Goal: Task Accomplishment & Management: Complete application form

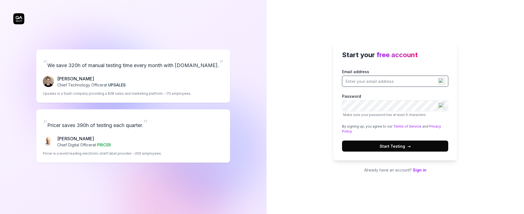
click at [356, 77] on input "Email address" at bounding box center [395, 81] width 106 height 11
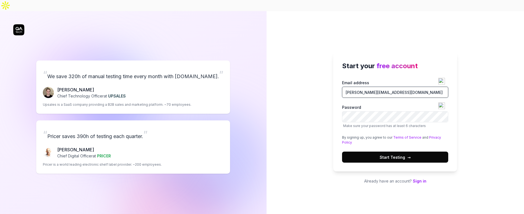
type input "[PERSON_NAME][EMAIL_ADDRESS][DOMAIN_NAME]"
click at [342, 152] on button "Start Testing →" at bounding box center [395, 157] width 106 height 11
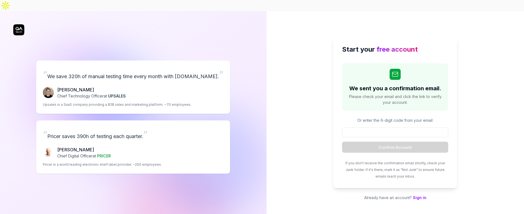
click at [386, 103] on div "We sent you a confirmation email. Please check your email and click the link to…" at bounding box center [395, 121] width 106 height 116
click at [406, 128] on input at bounding box center [395, 133] width 106 height 10
paste input "758169"
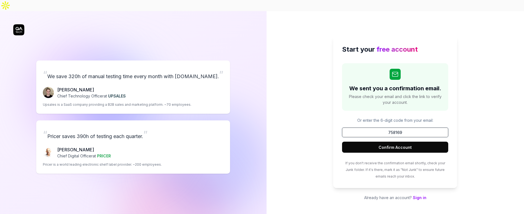
type input "758169"
click at [417, 142] on button "Confirm Account" at bounding box center [395, 147] width 106 height 11
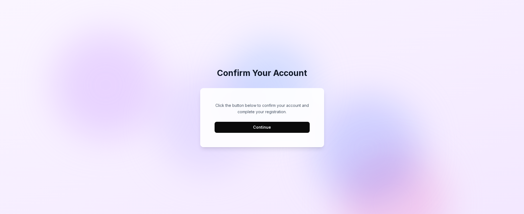
drag, startPoint x: 292, startPoint y: 126, endPoint x: 142, endPoint y: 0, distance: 195.6
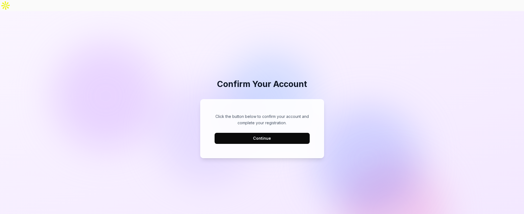
click at [262, 133] on div "Click the button below to confirm your account and complete your registration. …" at bounding box center [262, 129] width 113 height 48
click at [261, 133] on button "Continue" at bounding box center [262, 138] width 95 height 11
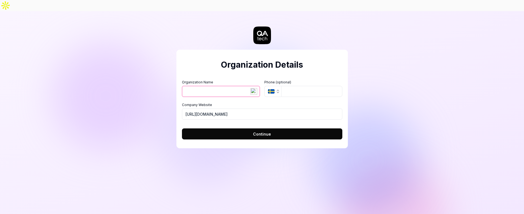
click at [232, 86] on input "Organization Name" at bounding box center [221, 91] width 78 height 11
type input "MobileServe"
click at [269, 89] on icon "button" at bounding box center [271, 91] width 7 height 4
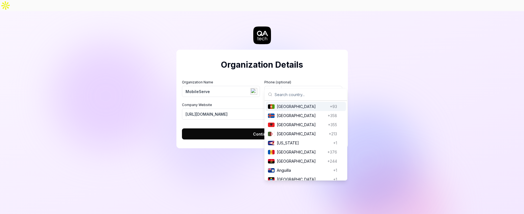
click at [286, 94] on input "text" at bounding box center [309, 95] width 69 height 12
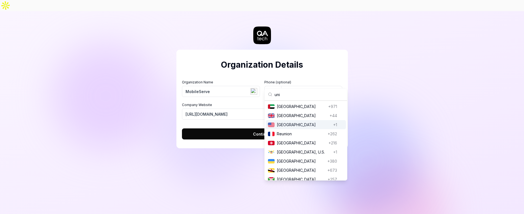
type input "uni"
click at [299, 125] on span "United States" at bounding box center [304, 125] width 54 height 6
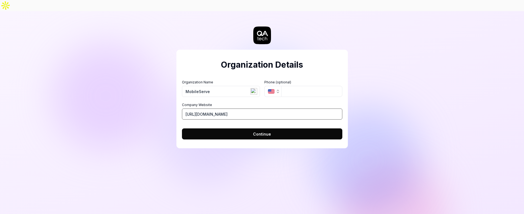
click at [243, 109] on input "https://mobileserve.org" at bounding box center [262, 114] width 160 height 11
type input "https://mobileserve.com"
click at [245, 131] on div "Organization Details Organization Name MobileServe Organization Logo (Square mi…" at bounding box center [261, 99] width 171 height 99
click at [246, 129] on button "Continue" at bounding box center [262, 134] width 160 height 11
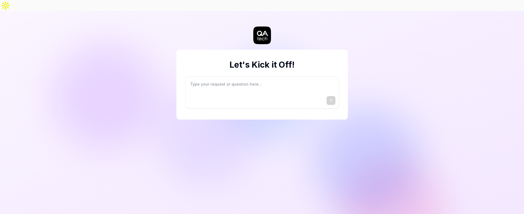
type textarea "*"
type textarea "I"
type textarea "*"
type textarea "I"
type textarea "*"
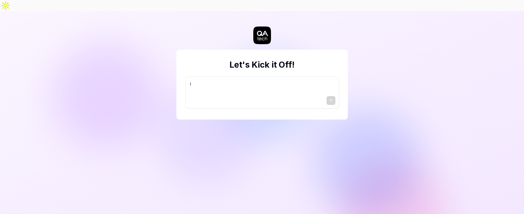
type textarea "I w"
type textarea "*"
type textarea "I wa"
type textarea "*"
type textarea "I wan"
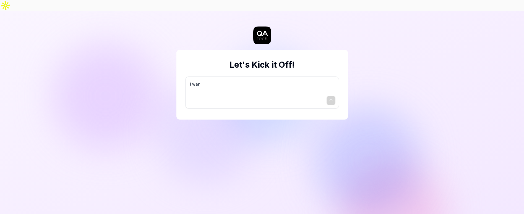
type textarea "*"
type textarea "I want"
type textarea "*"
type textarea "I want"
type textarea "*"
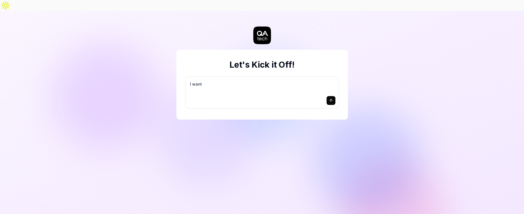
type textarea "I want a"
type textarea "*"
type textarea "I want a"
type textarea "*"
type textarea "I want a g"
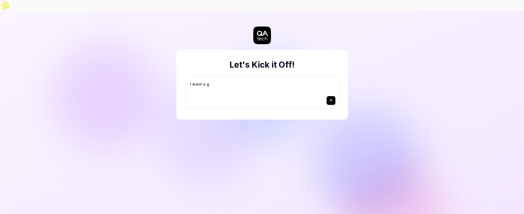
type textarea "*"
type textarea "I want a go"
type textarea "*"
type textarea "I want a goo"
type textarea "*"
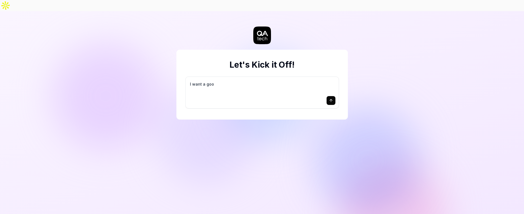
type textarea "I want a good"
type textarea "*"
type textarea "I want a good"
type textarea "*"
type textarea "I want a good t"
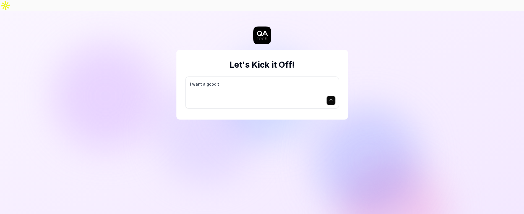
type textarea "*"
type textarea "I want a good te"
type textarea "*"
type textarea "I want a good tes"
type textarea "*"
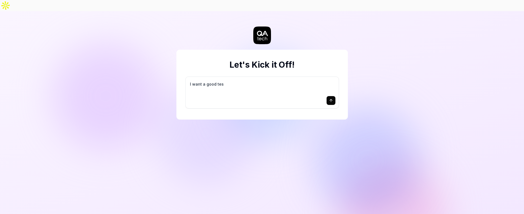
type textarea "I want a good test"
type textarea "*"
type textarea "I want a good test"
type textarea "*"
type textarea "I want a good test s"
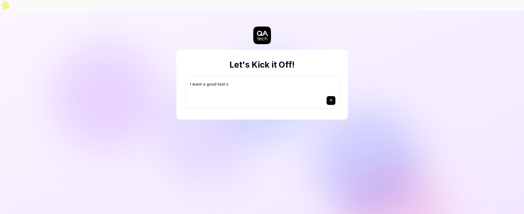
type textarea "*"
type textarea "I want a good test se"
type textarea "*"
type textarea "I want a good test set"
type textarea "*"
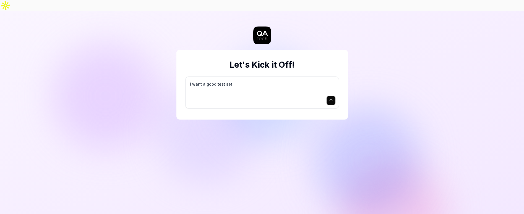
type textarea "I want a good test setu"
type textarea "*"
type textarea "I want a good test setup"
type textarea "*"
type textarea "I want a good test setup"
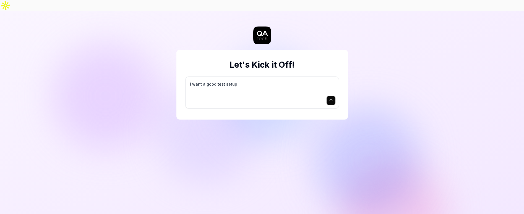
type textarea "*"
type textarea "I want a good test setup f"
type textarea "*"
type textarea "I want a good test setup fo"
type textarea "*"
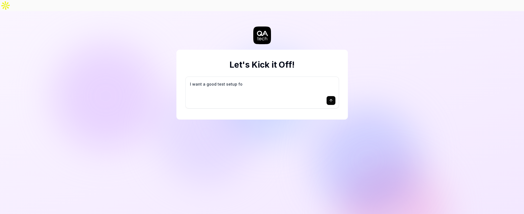
type textarea "I want a good test setup for"
type textarea "*"
type textarea "I want a good test setup for"
type textarea "*"
type textarea "I want a good test setup for m"
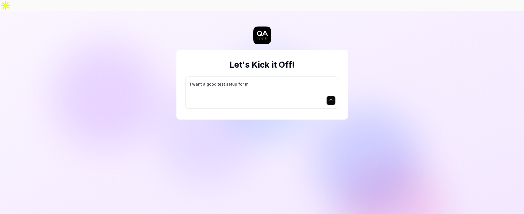
type textarea "*"
type textarea "I want a good test setup for my"
type textarea "*"
type textarea "I want a good test setup for my"
type textarea "*"
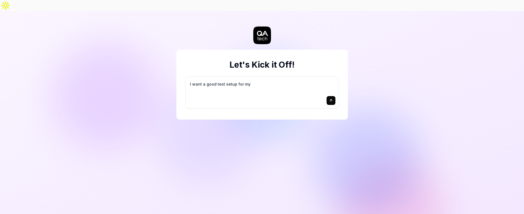
type textarea "I want a good test setup for my s"
type textarea "*"
type textarea "I want a good test setup for my si"
type textarea "*"
type textarea "I want a good test setup for my sit"
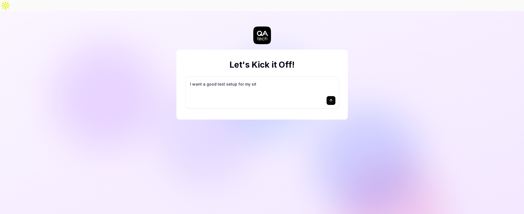
type textarea "*"
type textarea "I want a good test setup for my site"
type textarea "*"
type textarea "I want a good test setup for my site"
type textarea "*"
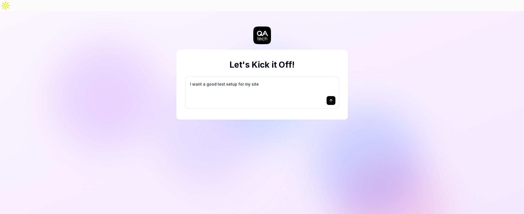
type textarea "I want a good test setup for my site -"
type textarea "*"
type textarea "I want a good test setup for my site -"
type textarea "*"
type textarea "I want a good test setup for my site - h"
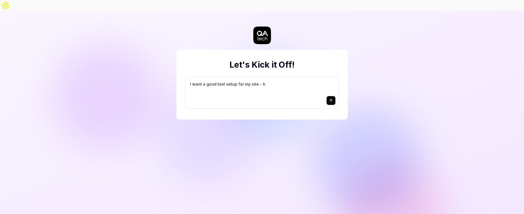
type textarea "*"
type textarea "I want a good test setup for my site - he"
type textarea "*"
type textarea "I want a good test setup for my site - hel"
type textarea "*"
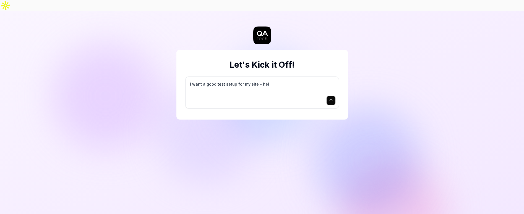
type textarea "I want a good test setup for my site - help"
type textarea "*"
type textarea "I want a good test setup for my site - help"
type textarea "*"
type textarea "I want a good test setup for my site - help m"
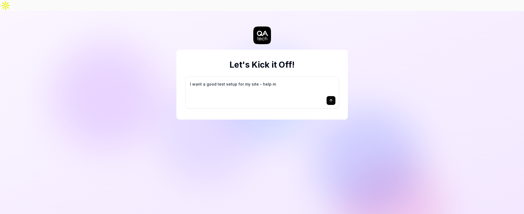
type textarea "*"
type textarea "I want a good test setup for my site - help me"
type textarea "*"
type textarea "I want a good test setup for my site - help me"
type textarea "*"
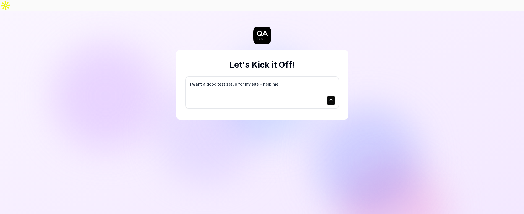
type textarea "I want a good test setup for my site - help me c"
type textarea "*"
type textarea "I want a good test setup for my site - help me cr"
type textarea "*"
type textarea "I want a good test setup for my site - help me cre"
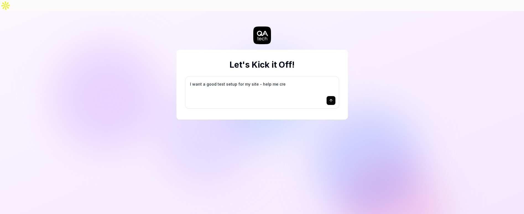
type textarea "*"
type textarea "I want a good test setup for my site - help me crea"
type textarea "*"
type textarea "I want a good test setup for my site - help me creat"
type textarea "*"
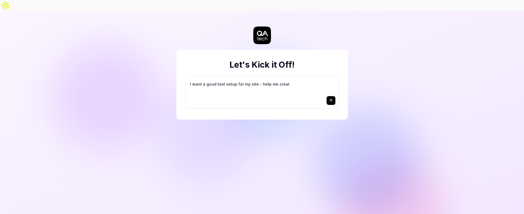
type textarea "I want a good test setup for my site - help me create"
type textarea "*"
type textarea "I want a good test setup for my site - help me create"
type textarea "*"
type textarea "I want a good test setup for my site - help me create t"
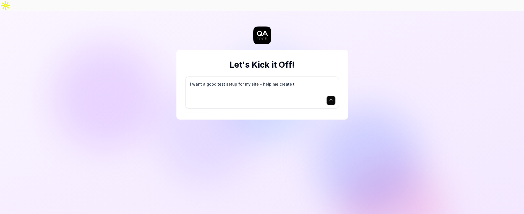
type textarea "*"
type textarea "I want a good test setup for my site - help me create th"
type textarea "*"
type textarea "I want a good test setup for my site - help me create the"
type textarea "*"
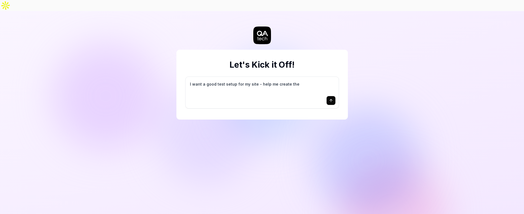
type textarea "I want a good test setup for my site - help me create the"
type textarea "*"
type textarea "I want a good test setup for my site - help me create the f"
type textarea "*"
type textarea "I want a good test setup for my site - help me create the fi"
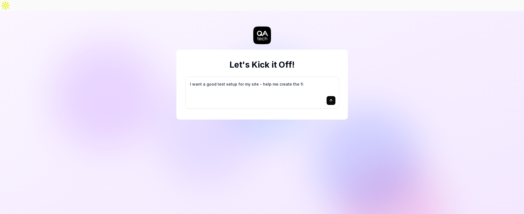
type textarea "*"
type textarea "I want a good test setup for my site - help me create the fir"
type textarea "*"
type textarea "I want a good test setup for my site - help me create the firs"
type textarea "*"
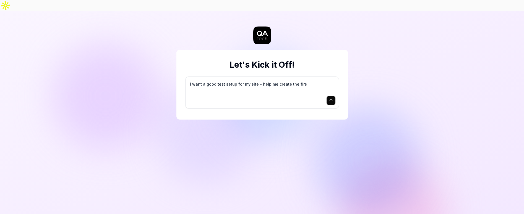
type textarea "I want a good test setup for my site - help me create the first"
type textarea "*"
type textarea "I want a good test setup for my site - help me create the first"
type textarea "*"
type textarea "I want a good test setup for my site - help me create the first 3"
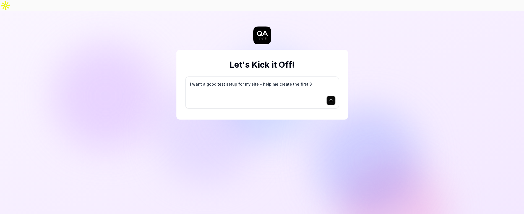
type textarea "*"
type textarea "I want a good test setup for my site - help me create the first 3-"
type textarea "*"
type textarea "I want a good test setup for my site - help me create the first 3-5"
type textarea "*"
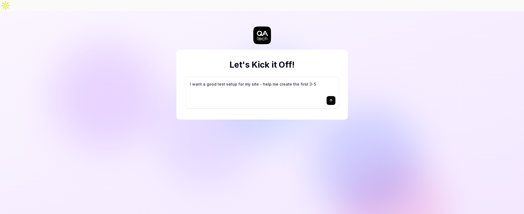
type textarea "I want a good test setup for my site - help me create the first 3-5"
type textarea "*"
type textarea "I want a good test setup for my site - help me create the first 3-5 t"
type textarea "*"
type textarea "I want a good test setup for my site - help me create the first 3-5 te"
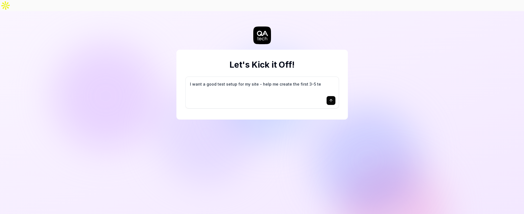
type textarea "*"
type textarea "I want a good test setup for my site - help me create the first 3-5 tes"
type textarea "*"
type textarea "I want a good test setup for my site - help me create the first 3-5 test"
type textarea "*"
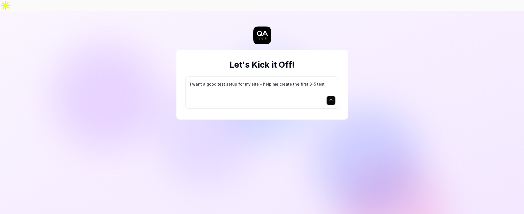
type textarea "I want a good test setup for my site - help me create the first 3-5 test"
type textarea "*"
type textarea "I want a good test setup for my site - help me create the first 3-5 test c"
type textarea "*"
type textarea "I want a good test setup for my site - help me create the first 3-5 test ca"
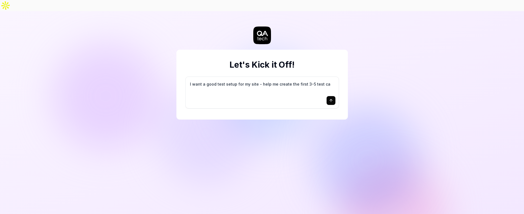
type textarea "*"
type textarea "I want a good test setup for my site - help me create the first 3-5 test cas"
type textarea "*"
type textarea "I want a good test setup for my site - help me create the first 3-5 test case"
type textarea "*"
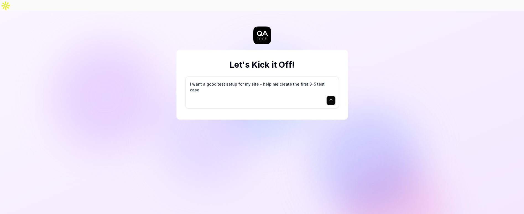
type textarea "I want a good test setup for my site - help me create the first 3-5 test cases"
click at [261, 80] on textarea "I want a good test setup for my site - help me create the first 3-5 test cases" at bounding box center [262, 87] width 147 height 14
click at [276, 82] on textarea "I want a good test setup for my site - help me create the first 3-5 test cases" at bounding box center [262, 87] width 147 height 14
drag, startPoint x: 277, startPoint y: 82, endPoint x: 269, endPoint y: 85, distance: 8.3
click at [241, 83] on div "I want a good test setup for my site - help me create the first 3-5 test cases" at bounding box center [262, 93] width 153 height 32
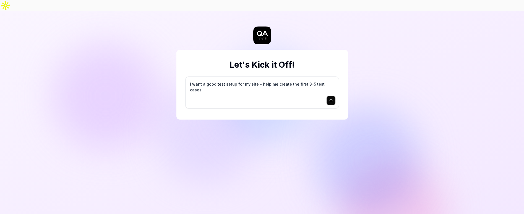
drag, startPoint x: 254, startPoint y: 73, endPoint x: 248, endPoint y: 73, distance: 6.1
click at [248, 80] on textarea "I want a good test setup for my site - help me create the first 3-5 test cases" at bounding box center [262, 87] width 147 height 14
type textarea "*"
type textarea "I want a good test setup for my w - help me create the first 3-5 test cases"
type textarea "*"
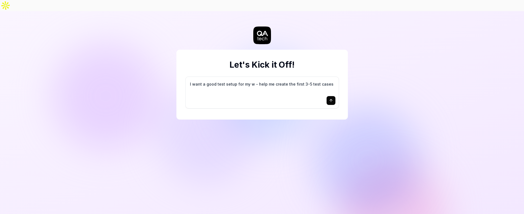
type textarea "I want a good test setup for my we - help me create the first 3-5 test cases"
type textarea "*"
type textarea "I want a good test setup for my web - help me create the first 3-5 test cases"
type textarea "*"
type textarea "I want a good test setup for my web - help me create the first 3-5 test cases"
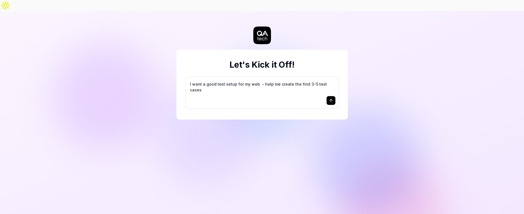
type textarea "*"
type textarea "I want a good test setup for my web a - help me create the first 3-5 test cases"
type textarea "*"
type textarea "I want a good test setup for my web ap - help me create the first 3-5 test cases"
type textarea "*"
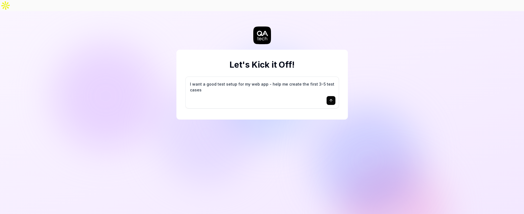
type textarea "I want a good test setup for my web app - help me create the first 3-5 test cas…"
click at [333, 96] on button "submit" at bounding box center [331, 100] width 9 height 9
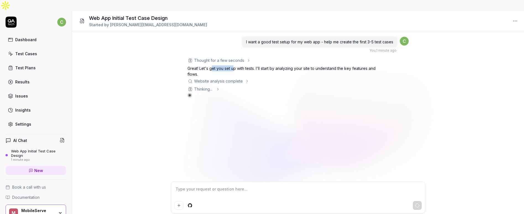
drag, startPoint x: 212, startPoint y: 58, endPoint x: 235, endPoint y: 58, distance: 23.0
click at [235, 66] on p "Great! Let's get you set up with tests. I'll start by analyzing your site to un…" at bounding box center [285, 72] width 194 height 12
click at [232, 78] on div "Website analysis complete" at bounding box center [218, 81] width 49 height 6
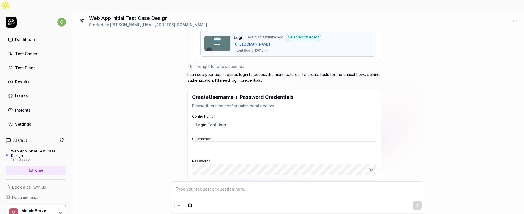
scroll to position [142, 0]
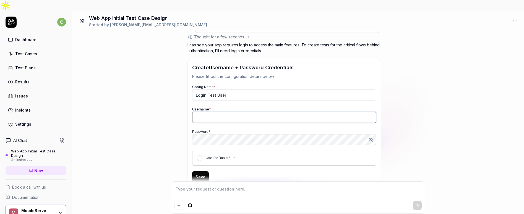
click at [230, 112] on input "Username *" at bounding box center [284, 117] width 184 height 11
type textarea "*"
paste input "Chris+QATECH@mobileserve.org"
type input "Chris+QATECH@mobileserve.org"
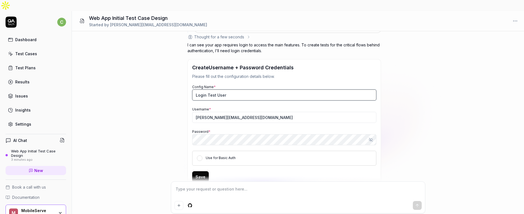
click at [229, 90] on input "Login Test User" at bounding box center [284, 95] width 184 height 11
click at [233, 90] on input "Login Test User" at bounding box center [284, 95] width 184 height 11
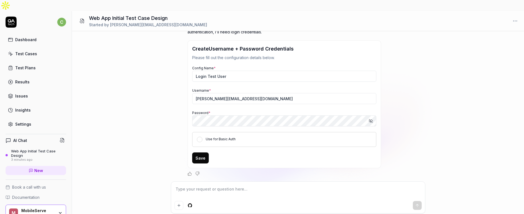
click at [206, 137] on label "Use for Basic Auth" at bounding box center [221, 139] width 30 height 4
click at [202, 137] on button "Use for Basic Auth" at bounding box center [200, 140] width 6 height 6
click at [373, 119] on icon "button" at bounding box center [371, 121] width 4 height 4
click at [204, 153] on button "Save" at bounding box center [200, 158] width 17 height 11
click at [197, 153] on button "Save" at bounding box center [200, 158] width 17 height 11
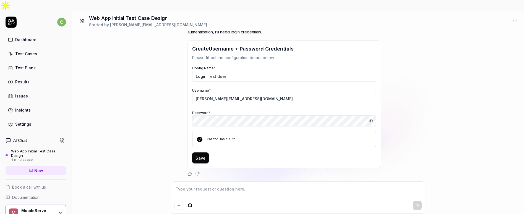
click at [201, 153] on button "Save" at bounding box center [200, 158] width 17 height 11
click at [225, 185] on textarea at bounding box center [298, 192] width 247 height 14
click at [189, 172] on icon "Positive feedback" at bounding box center [190, 174] width 4 height 4
click at [200, 152] on button "Save" at bounding box center [200, 157] width 17 height 11
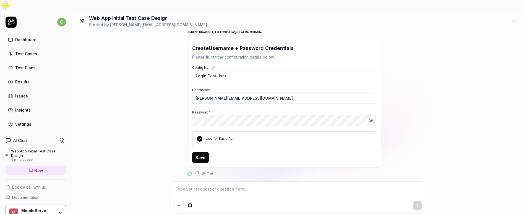
click at [212, 132] on div "Use for Basic Auth" at bounding box center [284, 139] width 184 height 15
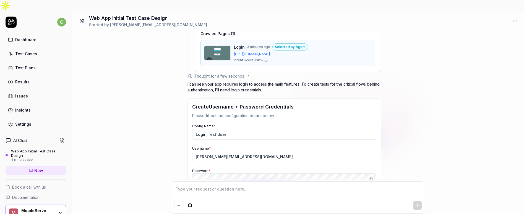
scroll to position [103, 0]
click at [223, 113] on p "Please fill out the configuration details below." at bounding box center [284, 116] width 184 height 6
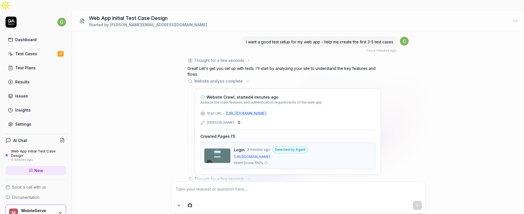
scroll to position [162, 0]
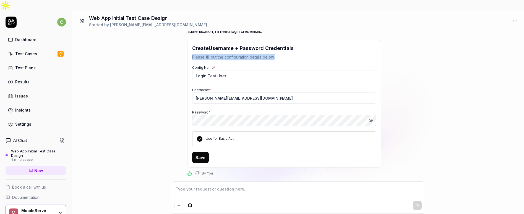
click at [201, 152] on button "Save" at bounding box center [200, 157] width 17 height 11
click at [201, 136] on button "Use for Basic Auth" at bounding box center [200, 139] width 6 height 6
click at [201, 152] on button "Save" at bounding box center [200, 157] width 17 height 11
click at [200, 136] on button "Use for Basic Auth" at bounding box center [200, 139] width 6 height 6
click at [200, 152] on button "Save" at bounding box center [200, 157] width 17 height 11
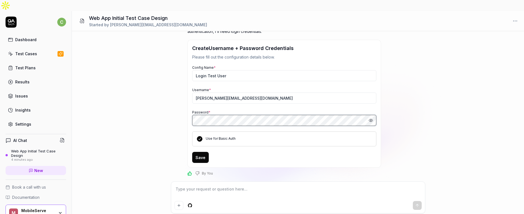
click at [192, 152] on button "Save" at bounding box center [200, 157] width 17 height 11
click at [224, 70] on input "Login Test User" at bounding box center [284, 75] width 184 height 11
click at [192, 152] on button "Save" at bounding box center [200, 157] width 17 height 11
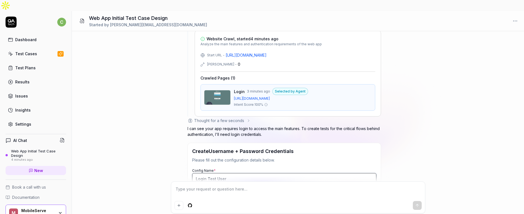
scroll to position [87, 0]
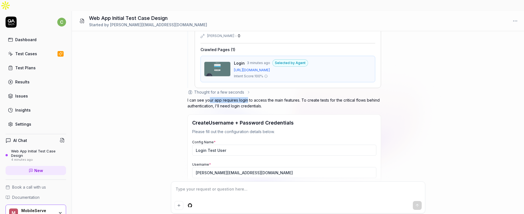
drag, startPoint x: 210, startPoint y: 90, endPoint x: 247, endPoint y: 90, distance: 37.3
click at [247, 97] on p "I can see your app requires login to access the main features. To create tests …" at bounding box center [285, 103] width 194 height 12
click at [272, 97] on p "I can see your app requires login to access the main features. To create tests …" at bounding box center [285, 103] width 194 height 12
drag, startPoint x: 273, startPoint y: 96, endPoint x: 216, endPoint y: 93, distance: 57.3
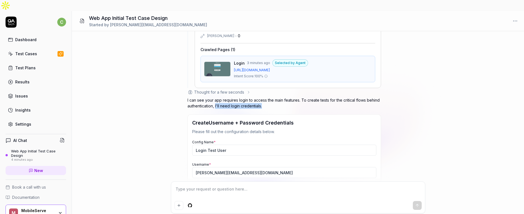
click at [216, 97] on p "I can see your app requires login to access the main features. To create tests …" at bounding box center [285, 103] width 194 height 12
click at [215, 188] on textarea at bounding box center [298, 192] width 247 height 14
type textarea "*"
type textarea "I"
type textarea "*"
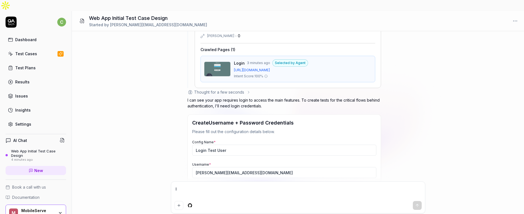
type textarea "I"
type textarea "*"
type textarea "I h"
type textarea "*"
type textarea "I hg"
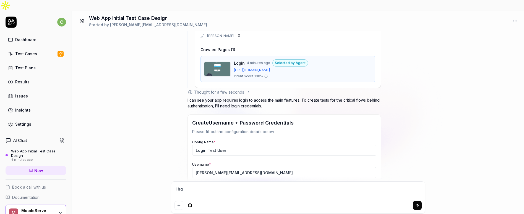
type textarea "*"
type textarea "I hga"
type textarea "*"
type textarea "I hg"
type textarea "*"
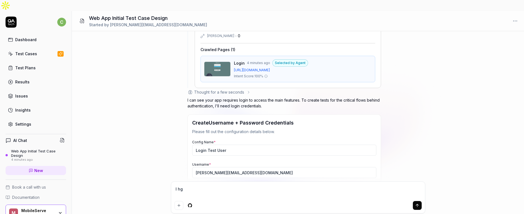
type textarea "I h"
type textarea "*"
type textarea "I"
type textarea "*"
type textarea "I g"
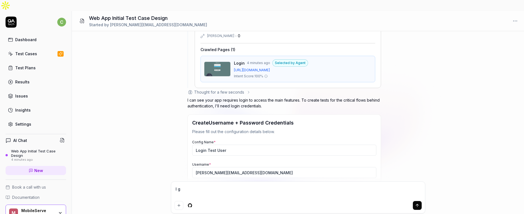
type textarea "*"
type textarea "I ga"
type textarea "*"
type textarea "I gac"
type textarea "*"
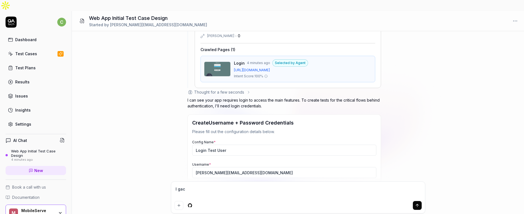
type textarea "I gace"
type textarea "*"
click at [312, 89] on div "Thought for a few seconds" at bounding box center [285, 92] width 194 height 6
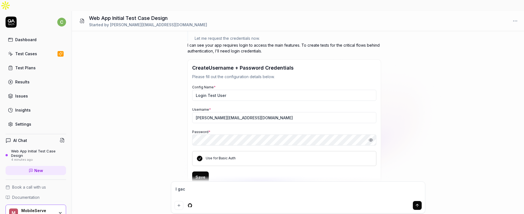
scroll to position [287, 0]
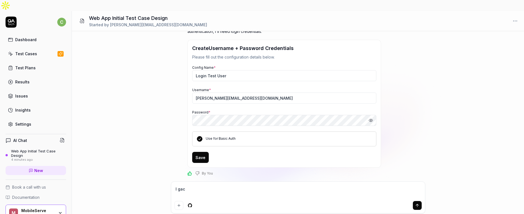
drag, startPoint x: 198, startPoint y: 180, endPoint x: 164, endPoint y: 178, distance: 34.1
click at [164, 178] on div "I want a good test setup for my web app - help me create the first 3-5 test cas…" at bounding box center [298, 128] width 452 height 194
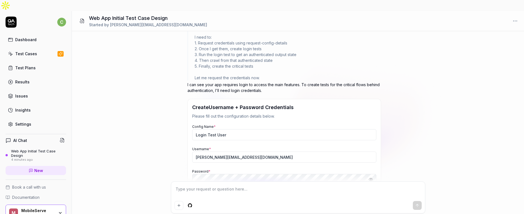
scroll to position [212, 0]
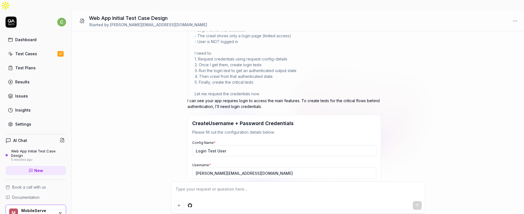
click at [259, 98] on p "I can see your app requires login to access the main features. To create tests …" at bounding box center [285, 104] width 194 height 12
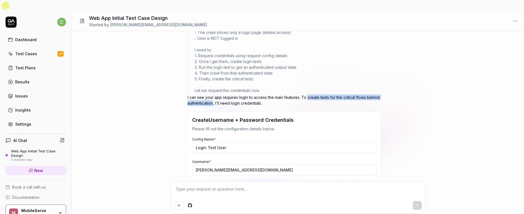
drag, startPoint x: 307, startPoint y: 87, endPoint x: 213, endPoint y: 94, distance: 94.0
click at [213, 95] on p "I can see your app requires login to access the main features. To create tests …" at bounding box center [285, 101] width 194 height 12
copy p "create tests for the critical flows behind authentication"
click at [219, 185] on textarea at bounding box center [298, 192] width 247 height 14
paste textarea "create tests for the critical flows behind authentication"
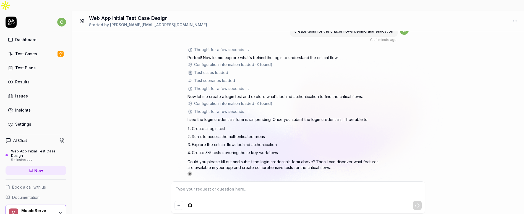
scroll to position [445, 0]
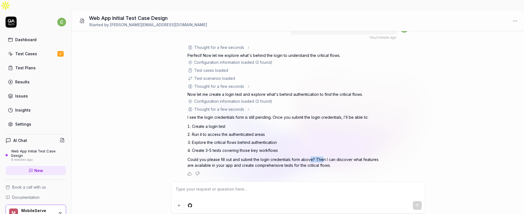
drag, startPoint x: 313, startPoint y: 150, endPoint x: 325, endPoint y: 150, distance: 12.7
click at [325, 157] on p "Could you please fill out and submit the login credentials form above? Then I c…" at bounding box center [285, 163] width 194 height 12
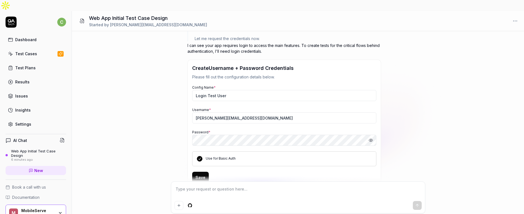
scroll to position [317, 0]
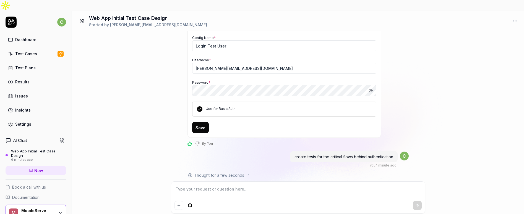
click at [202, 122] on button "Save" at bounding box center [200, 127] width 17 height 11
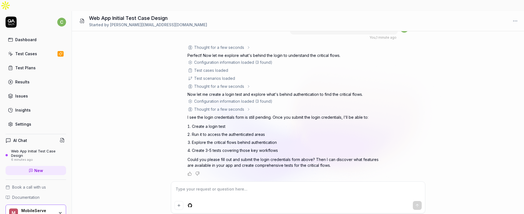
click at [249, 182] on div at bounding box center [298, 198] width 254 height 32
click at [250, 185] on textarea at bounding box center [298, 192] width 247 height 14
click at [201, 185] on textarea "I have sumbited the login credentials but your save button does not work." at bounding box center [298, 192] width 247 height 14
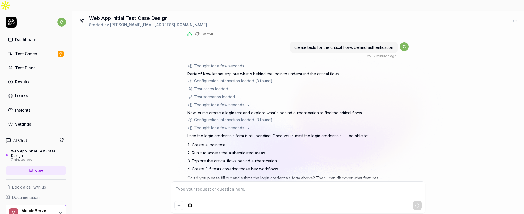
scroll to position [475, 0]
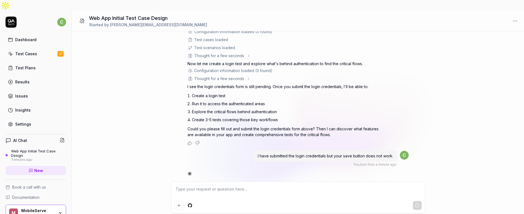
click at [254, 185] on textarea at bounding box center [298, 192] width 247 height 14
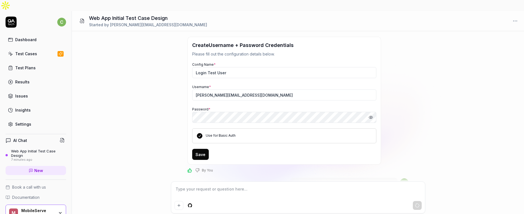
scroll to position [293, 0]
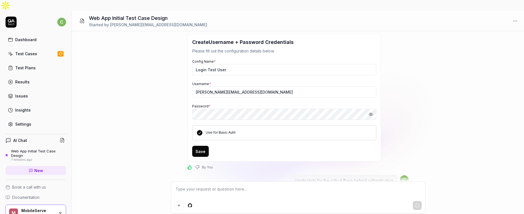
click at [202, 146] on button "Save" at bounding box center [200, 151] width 17 height 11
drag, startPoint x: 273, startPoint y: 80, endPoint x: 204, endPoint y: 79, distance: 68.9
click at [204, 87] on input "Chris+QATECH@mobileserve.org" at bounding box center [284, 92] width 184 height 11
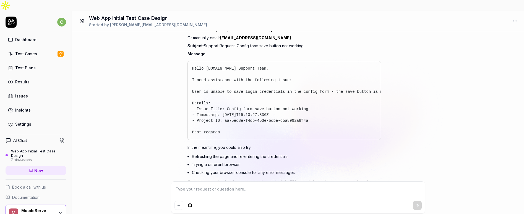
scroll to position [687, 0]
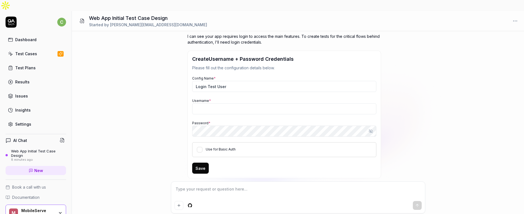
scroll to position [50, 0]
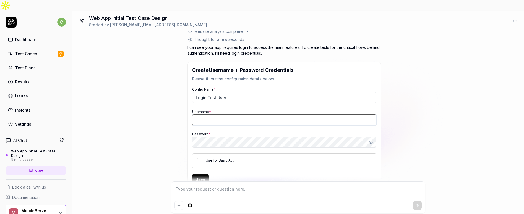
type textarea "*"
click at [209, 115] on input "Username *" at bounding box center [284, 120] width 184 height 11
paste input "[PERSON_NAME][EMAIL_ADDRESS][DOMAIN_NAME]"
type input "[PERSON_NAME][EMAIL_ADDRESS][DOMAIN_NAME]"
click at [369, 137] on button "Show password" at bounding box center [370, 142] width 11 height 11
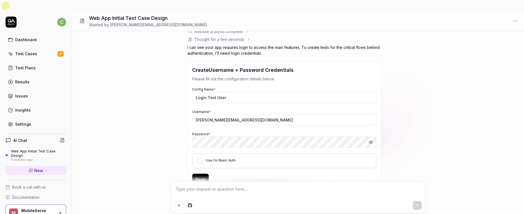
click at [310, 137] on div "Config Name * Login Test User Username * Chris+QATECH@mobileserve.org Password …" at bounding box center [284, 127] width 184 height 82
click at [199, 158] on button "Use for Basic Auth" at bounding box center [200, 161] width 6 height 6
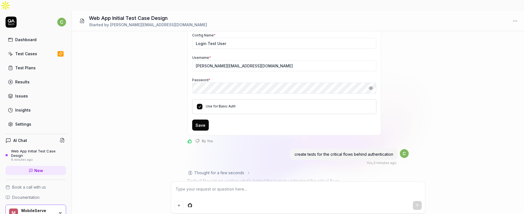
scroll to position [110, 0]
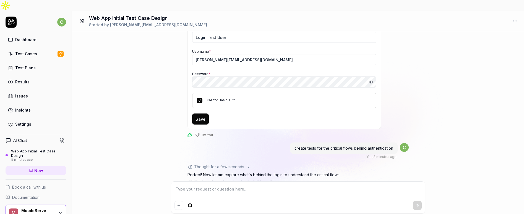
click at [204, 114] on button "Save" at bounding box center [200, 119] width 17 height 11
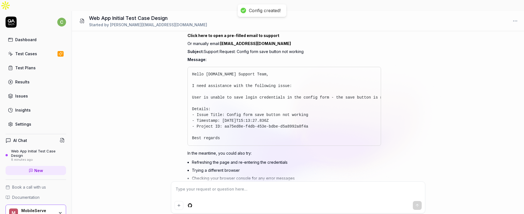
scroll to position [367, 0]
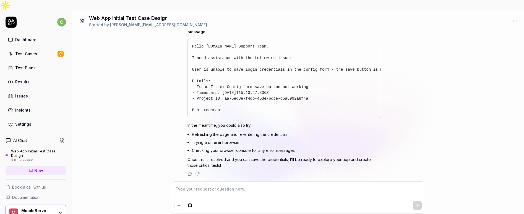
click at [225, 185] on textarea at bounding box center [298, 192] width 247 height 14
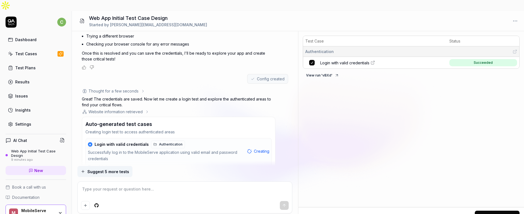
scroll to position [496, 0]
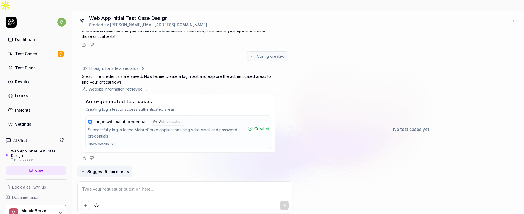
click at [206, 127] on div "Successfully log in to the MobileServe application using valid email and passwo…" at bounding box center [167, 133] width 158 height 13
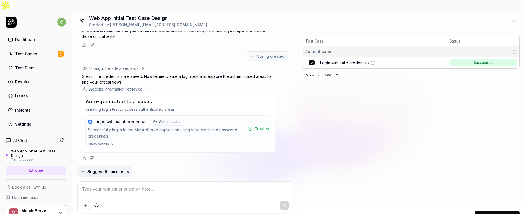
scroll to position [510, 0]
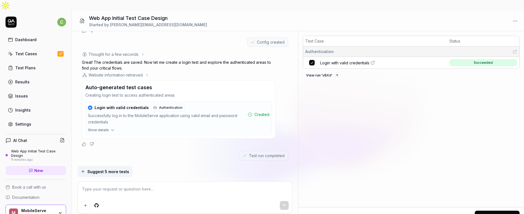
click at [108, 169] on span "Suggest 5 more tests" at bounding box center [108, 172] width 42 height 6
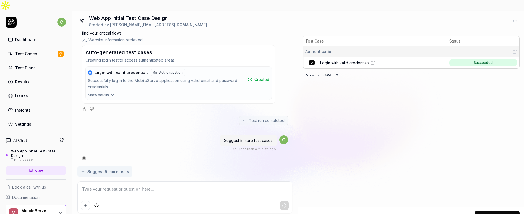
scroll to position [552, 0]
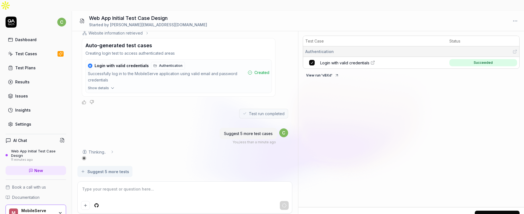
click at [497, 211] on button "Add Selected Tests" at bounding box center [497, 216] width 45 height 11
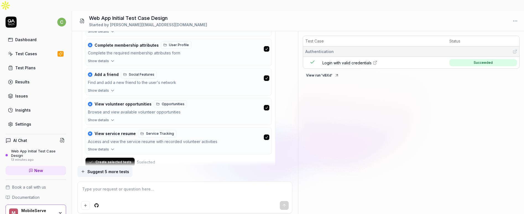
scroll to position [826, 0]
click at [110, 89] on icon "button" at bounding box center [112, 91] width 5 height 5
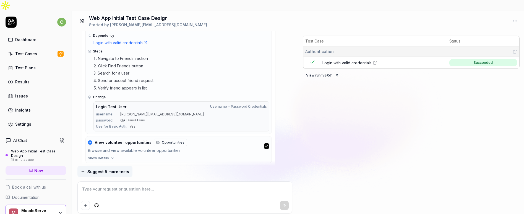
scroll to position [893, 0]
drag, startPoint x: 144, startPoint y: 103, endPoint x: 150, endPoint y: 103, distance: 6.4
click at [150, 111] on span "Chris+QATECH@mobileserve.org" at bounding box center [162, 113] width 84 height 5
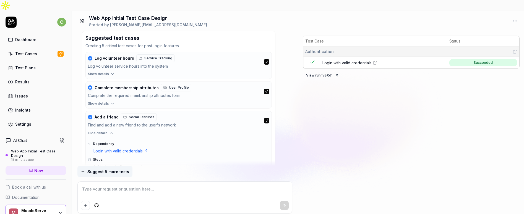
scroll to position [777, 0]
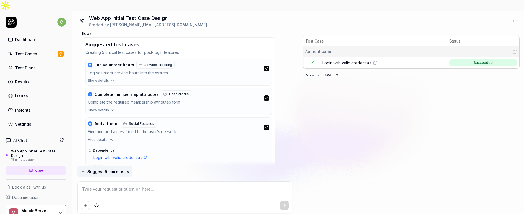
click at [267, 95] on button "button" at bounding box center [267, 98] width 6 height 6
click at [204, 99] on div "Complete the required membership attributes form" at bounding box center [175, 102] width 174 height 6
click at [210, 90] on div "★ Complete membership attributes User Profile" at bounding box center [175, 94] width 174 height 8
click at [207, 129] on div "Find and add a new friend to the user's network" at bounding box center [175, 132] width 174 height 6
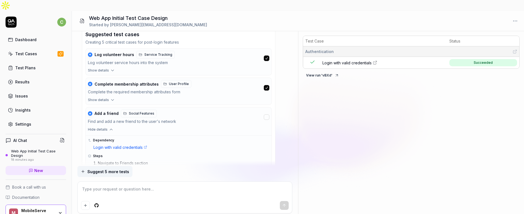
scroll to position [787, 0]
click at [107, 68] on span "Show details" at bounding box center [98, 70] width 21 height 5
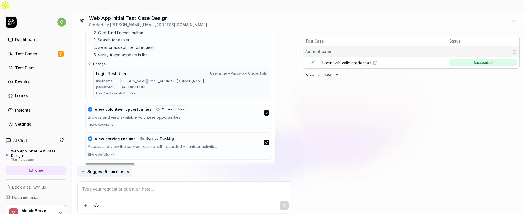
scroll to position [1044, 0]
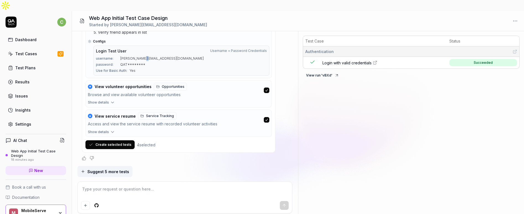
click at [160, 121] on div "Access and view the service resume with recorded volunteer activities" at bounding box center [175, 124] width 174 height 6
click at [111, 130] on icon "button" at bounding box center [112, 132] width 5 height 5
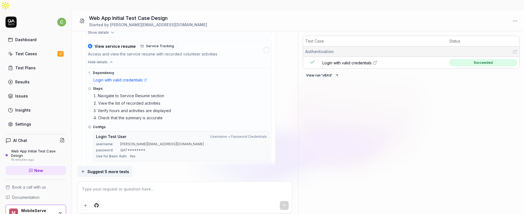
scroll to position [1107, 0]
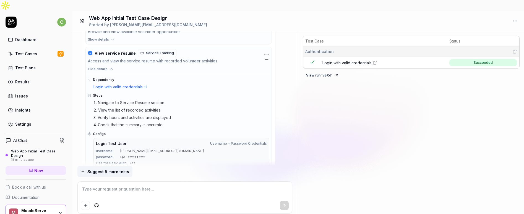
click at [265, 54] on button "button" at bounding box center [267, 57] width 6 height 6
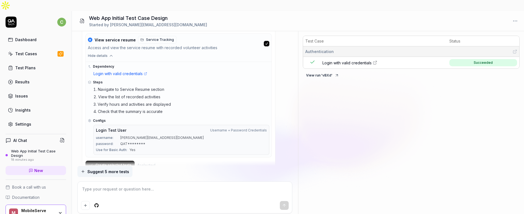
scroll to position [1141, 0]
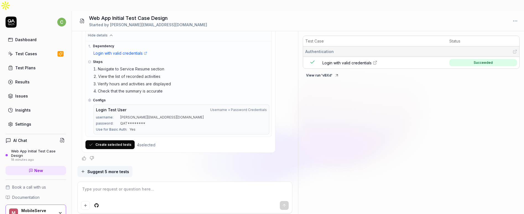
click at [119, 141] on button "Create selected tests" at bounding box center [109, 145] width 49 height 9
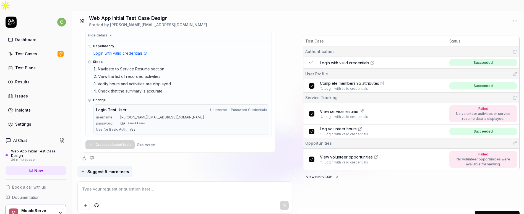
click at [376, 155] on icon at bounding box center [377, 156] width 2 height 2
type textarea "*"
click at [482, 152] on div "Failed" at bounding box center [483, 154] width 62 height 5
click at [312, 111] on button "button" at bounding box center [312, 114] width 6 height 6
click at [494, 211] on button "Add Selected Tests" at bounding box center [497, 216] width 45 height 11
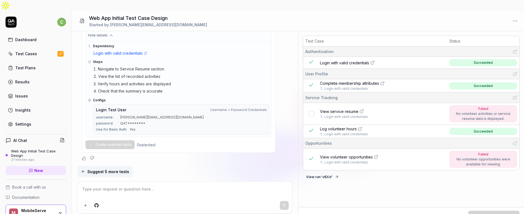
click at [28, 51] on div "Test Cases" at bounding box center [26, 54] width 22 height 6
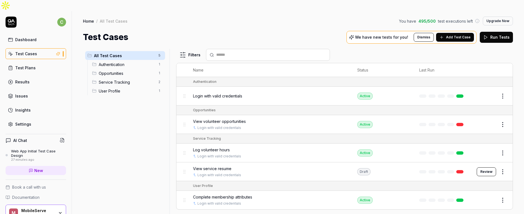
click at [504, 115] on html "c Dashboard Test Cases Test Plans Results Issues Insights Settings AI Chat Web …" at bounding box center [262, 112] width 524 height 225
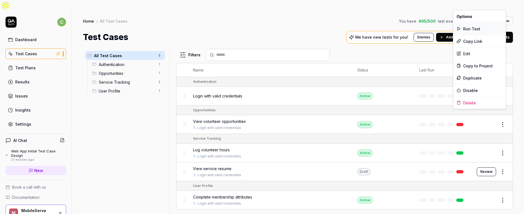
click at [471, 27] on div "Run Test" at bounding box center [479, 29] width 53 height 12
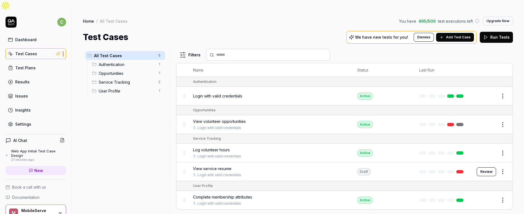
drag, startPoint x: 506, startPoint y: 11, endPoint x: 470, endPoint y: 74, distance: 72.8
click at [470, 74] on div "Home / All Test Cases You have 495 / 500 test executions left Upgrade Now Home …" at bounding box center [298, 118] width 452 height 214
click at [503, 17] on button "Upgrade Now" at bounding box center [498, 21] width 30 height 9
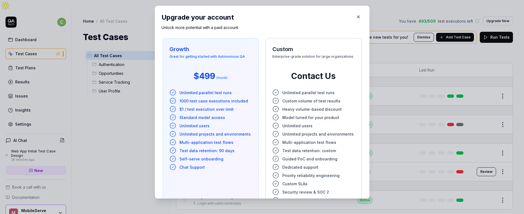
click at [356, 16] on icon "button" at bounding box center [358, 16] width 5 height 5
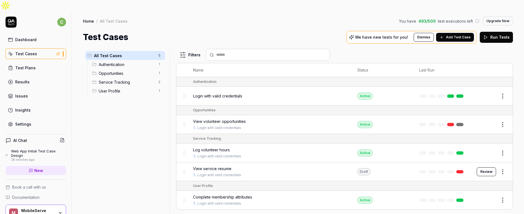
scroll to position [17, 0]
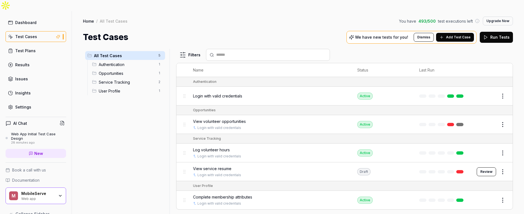
click at [41, 191] on div "MobileServe" at bounding box center [37, 193] width 33 height 5
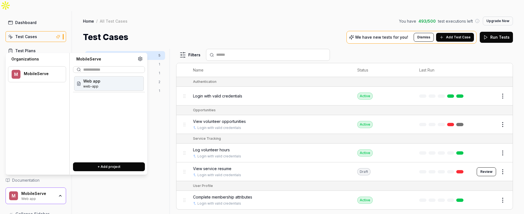
click at [41, 191] on div "MobileServe" at bounding box center [37, 193] width 33 height 5
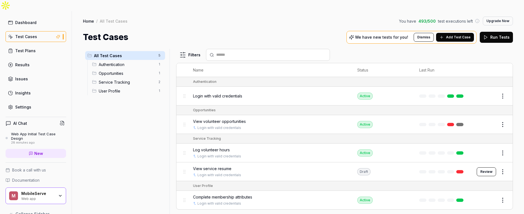
click at [103, 182] on div "All Test Cases 5 Authentication 1 Opportunities 1 Service Tracking 2 User Profi…" at bounding box center [125, 134] width 84 height 170
click at [276, 119] on div "View volunteer opportunities" at bounding box center [269, 122] width 153 height 6
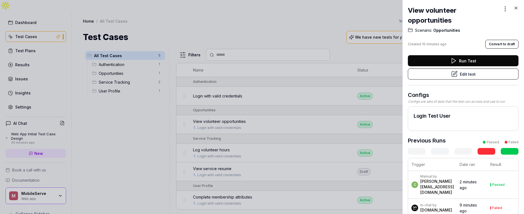
click at [515, 7] on icon at bounding box center [516, 8] width 2 height 2
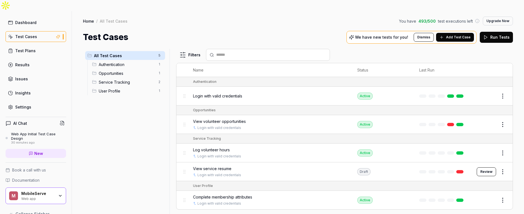
click at [286, 43] on div "All Test Cases 5 Authentication 1 Opportunities 1 Service Tracking 2 User Profi…" at bounding box center [298, 134] width 452 height 182
click at [20, 104] on div "Settings" at bounding box center [23, 107] width 16 height 6
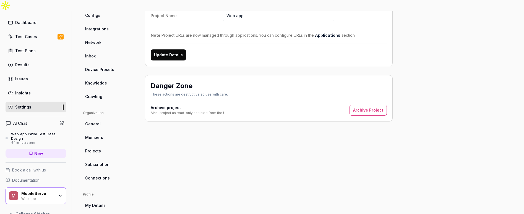
scroll to position [89, 0]
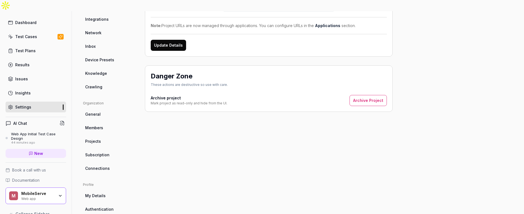
click at [100, 123] on link "Members" at bounding box center [109, 128] width 53 height 10
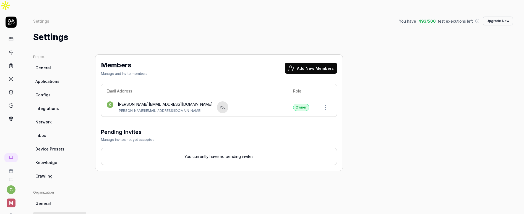
click at [299, 63] on button "Add New Members" at bounding box center [311, 68] width 52 height 11
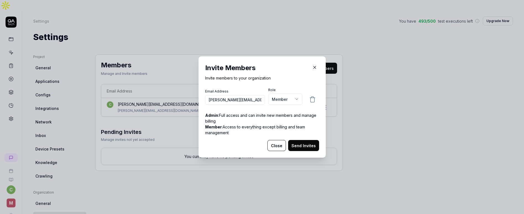
type input "[PERSON_NAME][EMAIL_ADDRESS][DOMAIN_NAME]"
click at [288, 101] on body "c M Settings You have 493 / 500 test executions left Upgrade Now Settings You h…" at bounding box center [262, 112] width 524 height 225
click at [303, 143] on button "Send Invites" at bounding box center [303, 145] width 31 height 11
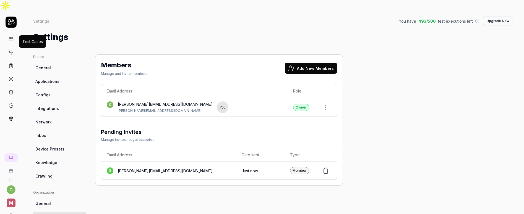
click at [10, 50] on icon at bounding box center [11, 52] width 5 height 5
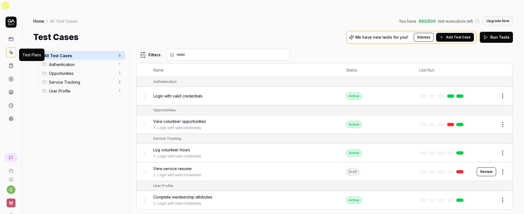
click at [9, 63] on icon at bounding box center [11, 65] width 5 height 5
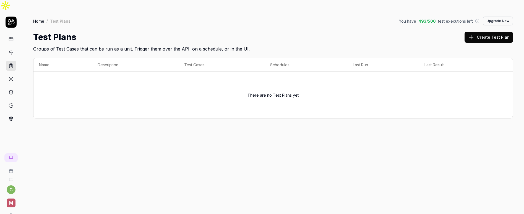
click at [9, 50] on icon at bounding box center [11, 52] width 5 height 5
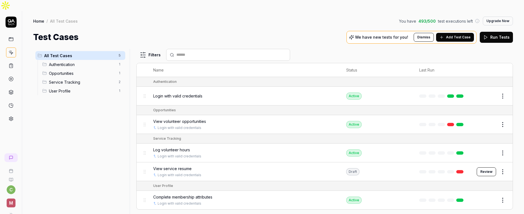
click at [77, 78] on div "Service Tracking 2" at bounding box center [82, 82] width 85 height 9
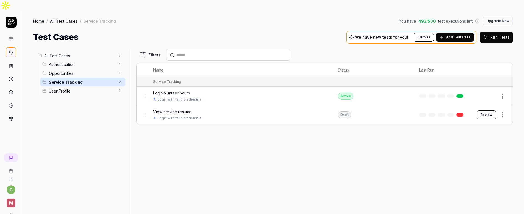
click at [165, 90] on span "Log volunteer hours" at bounding box center [171, 93] width 37 height 6
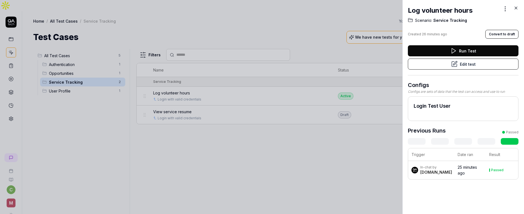
click at [457, 66] on icon at bounding box center [454, 64] width 7 height 7
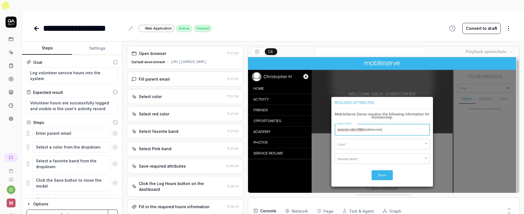
click at [36, 28] on icon at bounding box center [37, 28] width 4 height 0
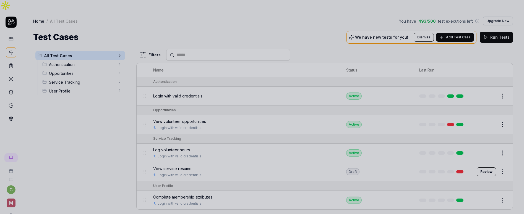
click at [76, 68] on div at bounding box center [262, 107] width 524 height 214
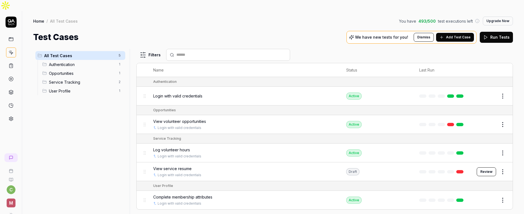
click at [76, 79] on span "Service Tracking" at bounding box center [82, 82] width 66 height 6
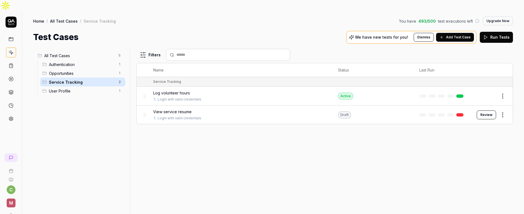
click at [190, 90] on div "Log volunteer hours" at bounding box center [240, 93] width 174 height 6
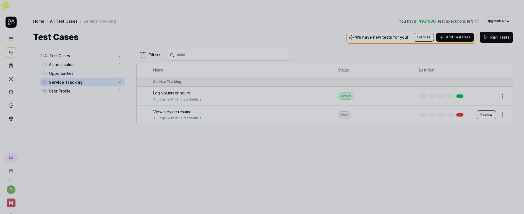
click at [311, 174] on div at bounding box center [262, 107] width 524 height 214
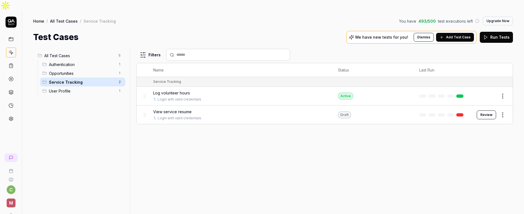
click at [459, 87] on td at bounding box center [443, 96] width 58 height 19
click at [495, 92] on button "Edit" at bounding box center [489, 96] width 13 height 9
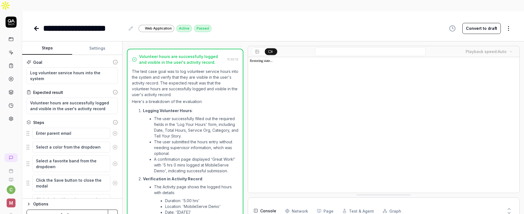
scroll to position [233, 0]
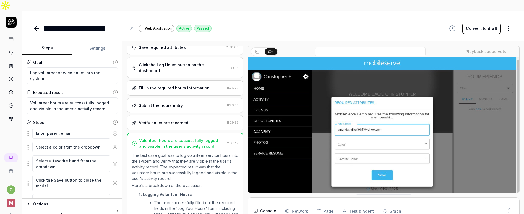
type textarea "*"
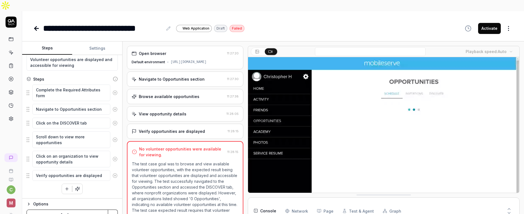
scroll to position [16, 0]
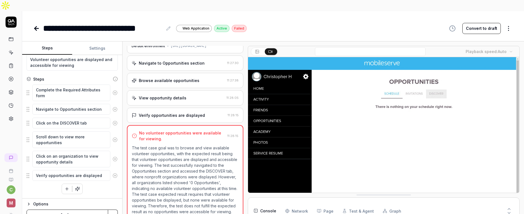
type textarea "*"
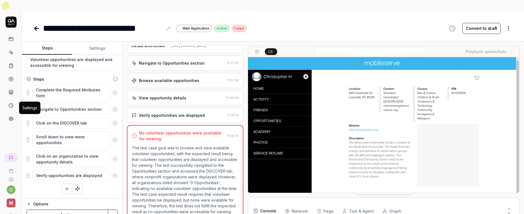
click at [10, 116] on icon at bounding box center [11, 118] width 5 height 5
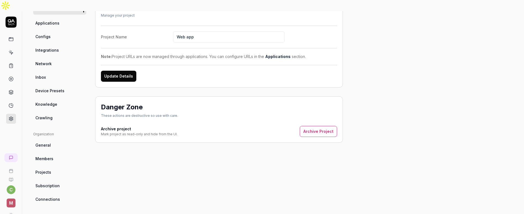
scroll to position [61, 0]
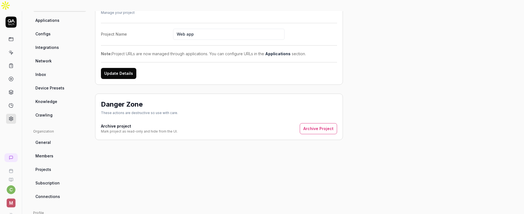
click at [52, 153] on span "Members" at bounding box center [44, 156] width 18 height 6
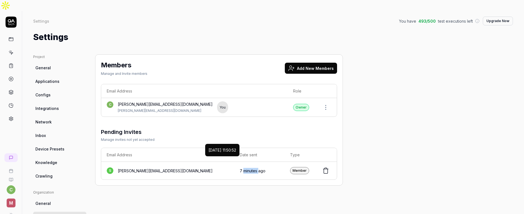
drag, startPoint x: 219, startPoint y: 161, endPoint x: 233, endPoint y: 161, distance: 14.9
click at [240, 169] on time "7 minutes ago" at bounding box center [253, 171] width 26 height 5
